Goal: Information Seeking & Learning: Learn about a topic

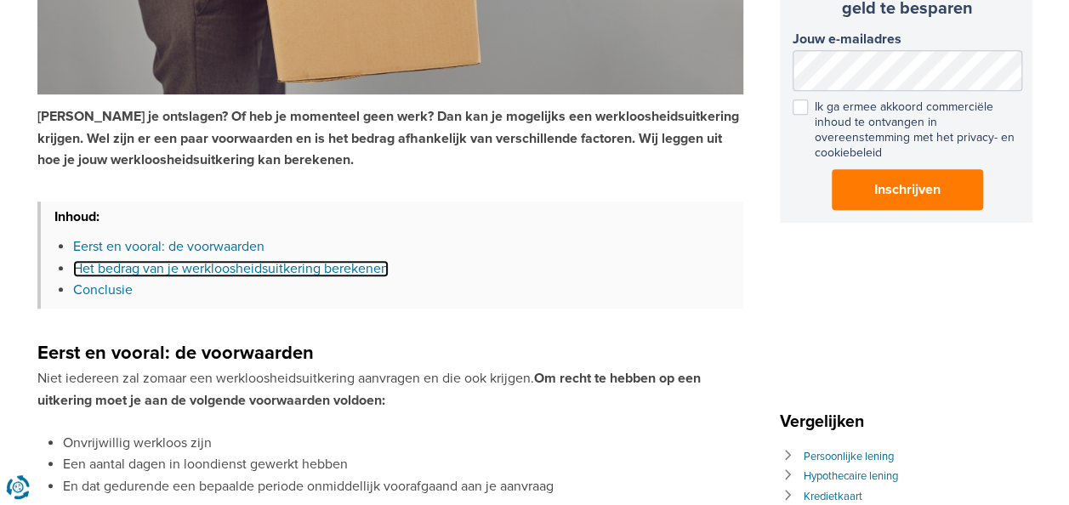
click at [163, 265] on link "Het bedrag van je werkloosheidsuitkering berekenen" at bounding box center [231, 268] width 316 height 17
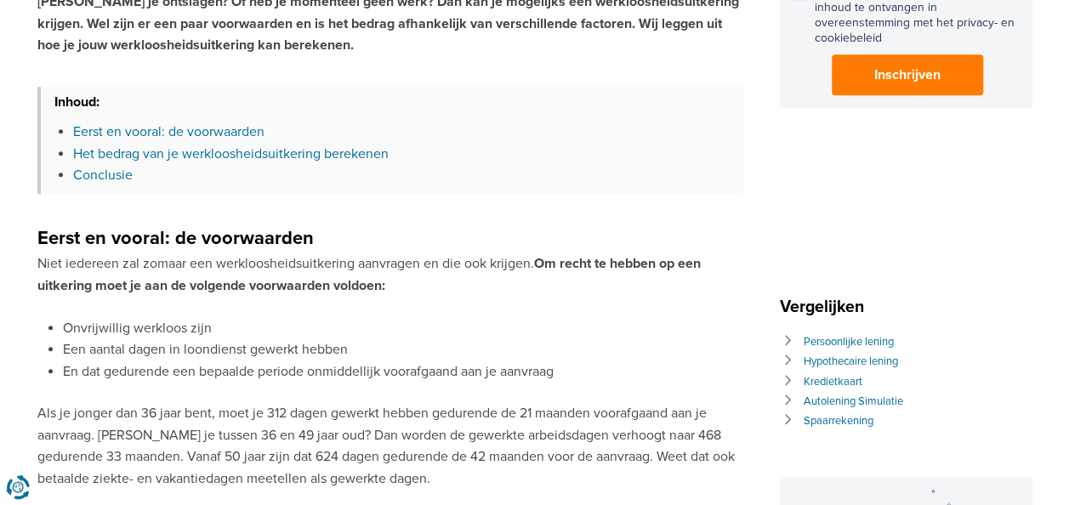
scroll to position [459, 0]
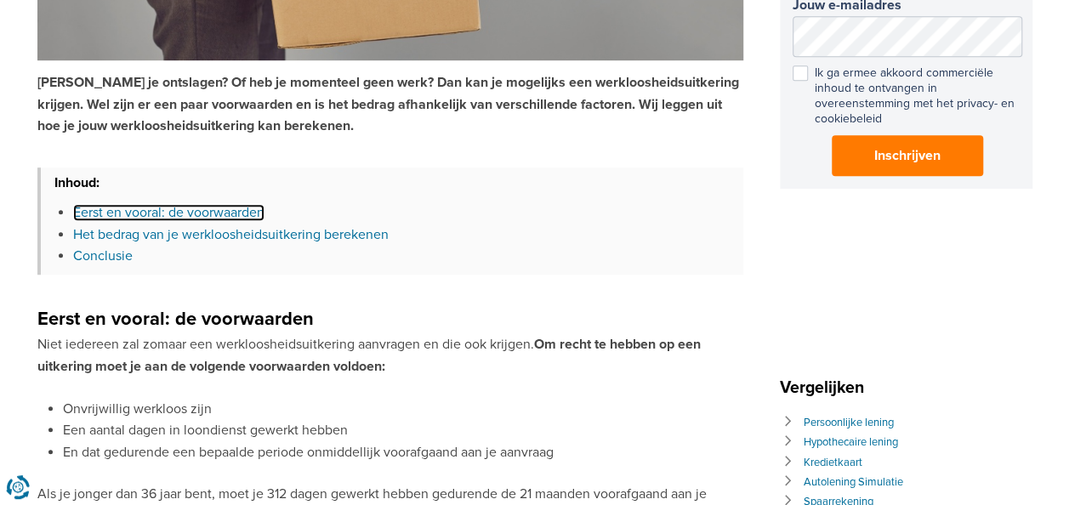
click at [182, 213] on link "Eerst en vooral: de voorwaarden" at bounding box center [168, 212] width 191 height 17
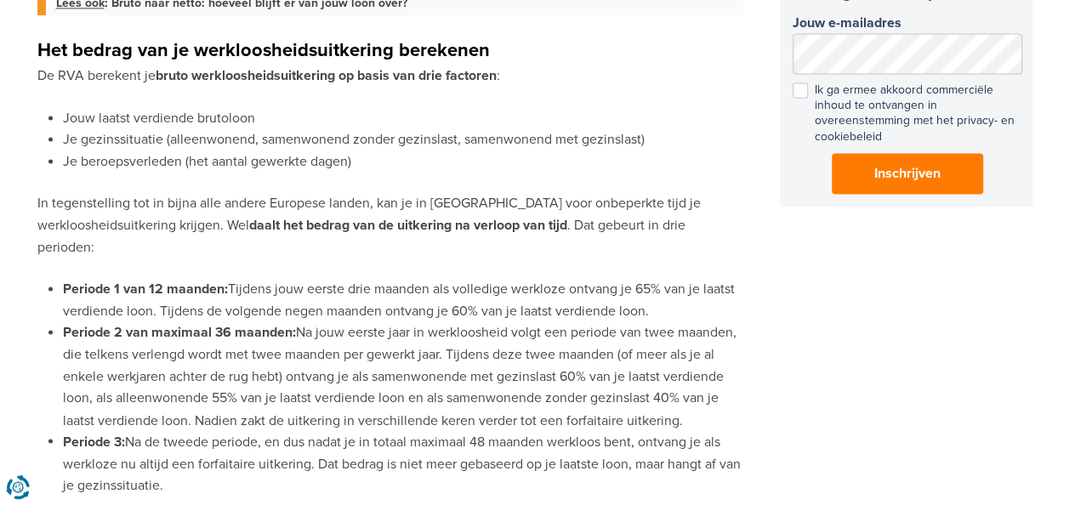
scroll to position [1019, 0]
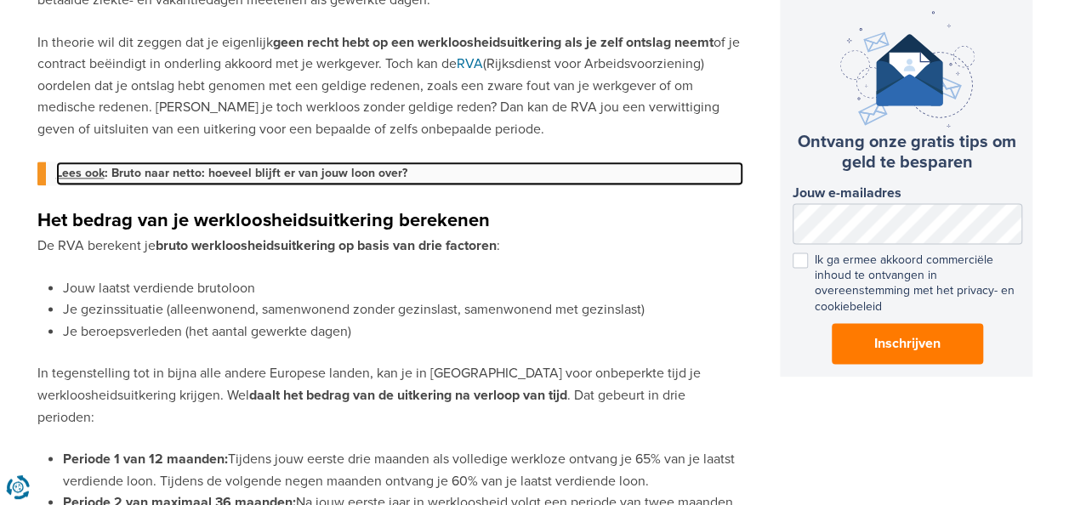
click at [192, 168] on link "[PERSON_NAME] ook : [PERSON_NAME] naar netto: hoeveel blijft er van jouw loon o…" at bounding box center [399, 174] width 687 height 24
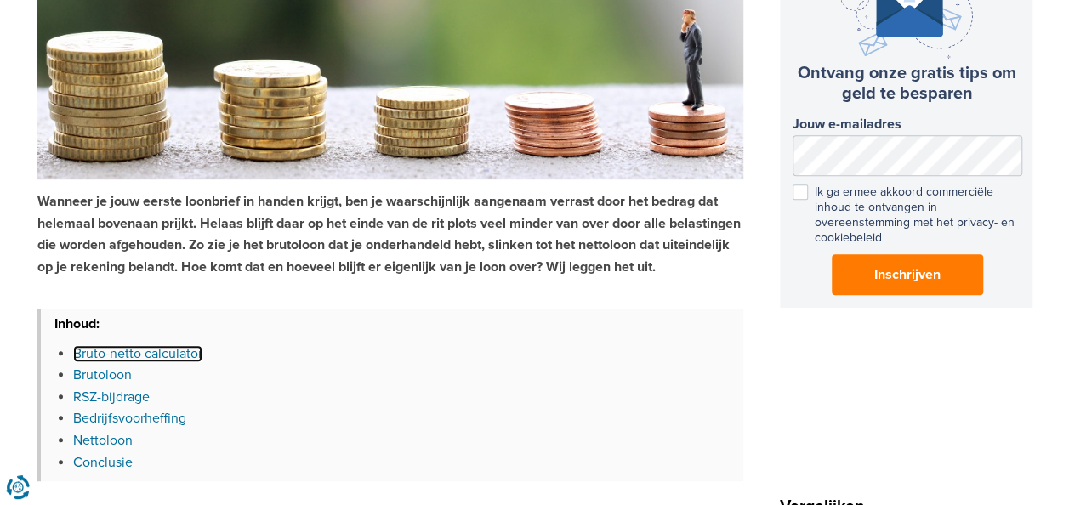
click at [175, 350] on link "Bruto-netto calculator" at bounding box center [137, 353] width 129 height 17
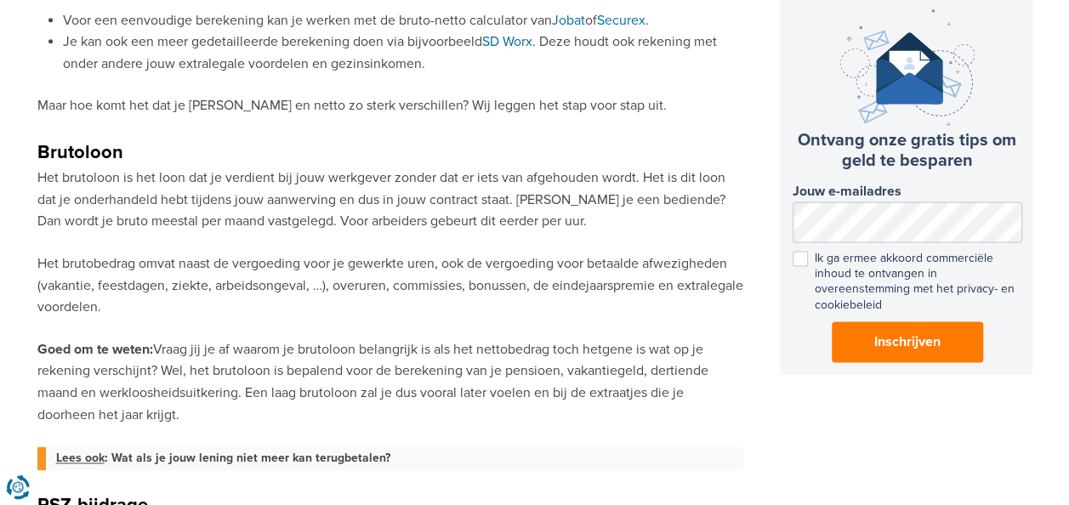
scroll to position [851, 0]
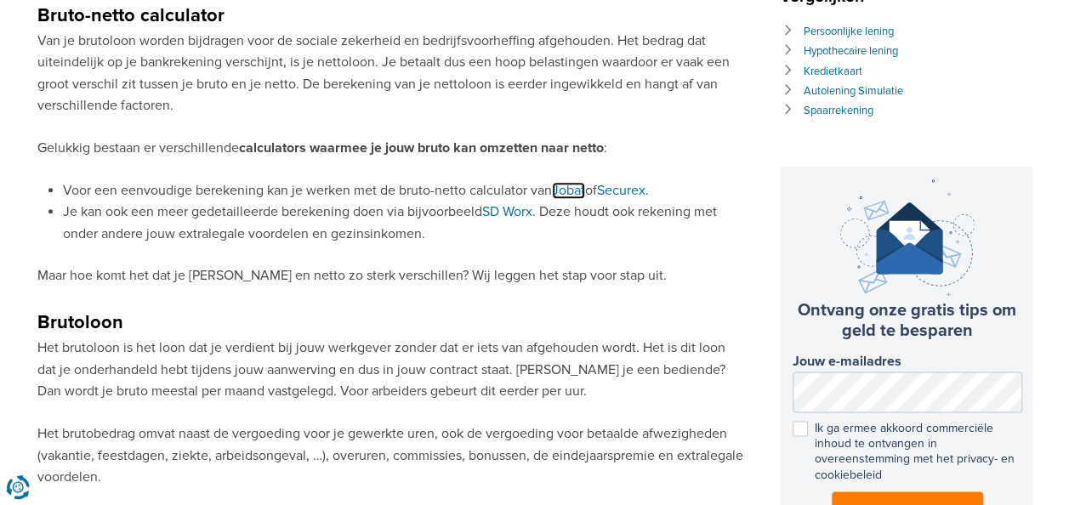
click at [570, 189] on link "Jobat" at bounding box center [568, 190] width 33 height 17
